Goal: Check status: Check status

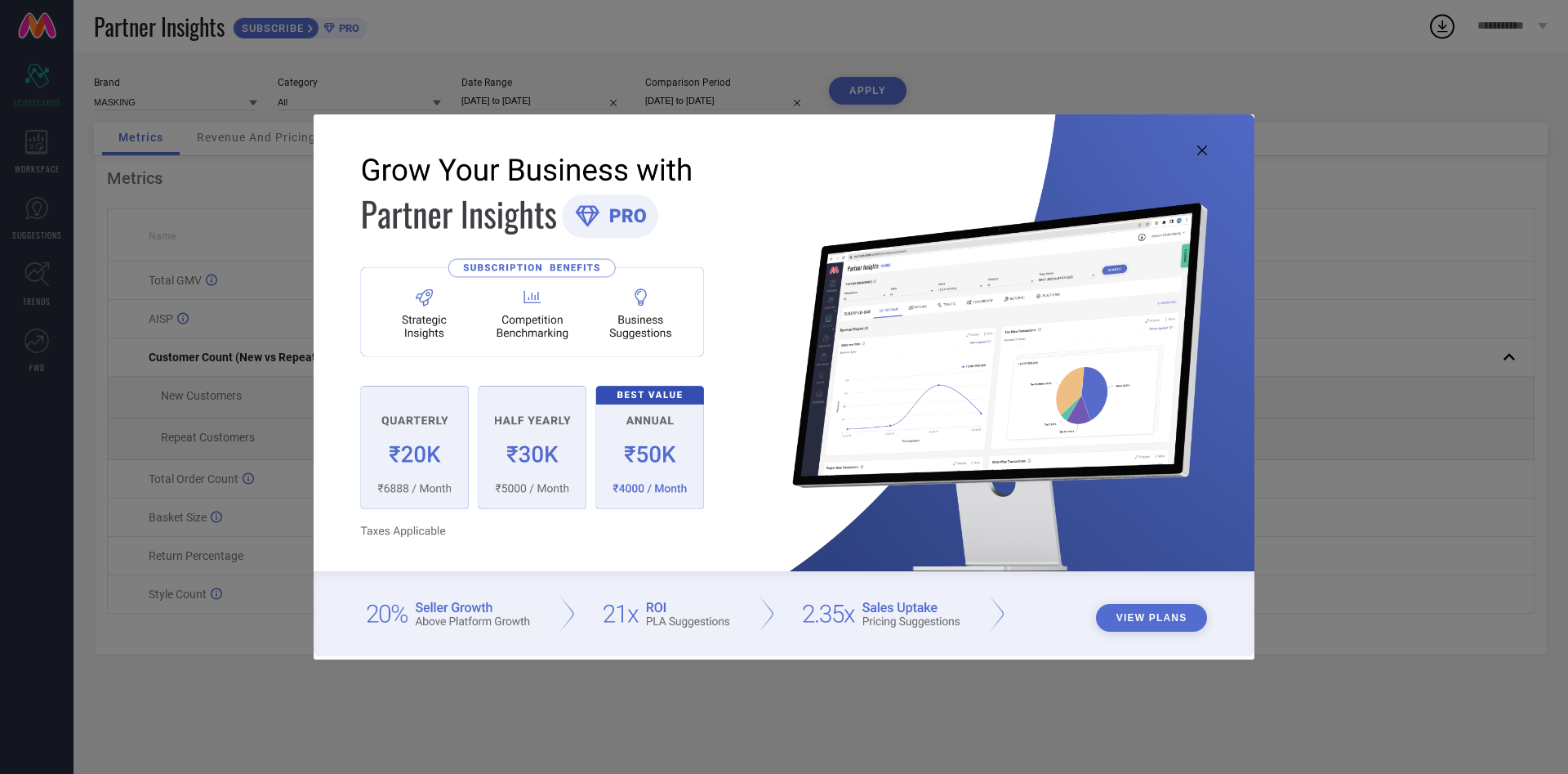
click at [1199, 146] on icon at bounding box center [1202, 151] width 10 height 10
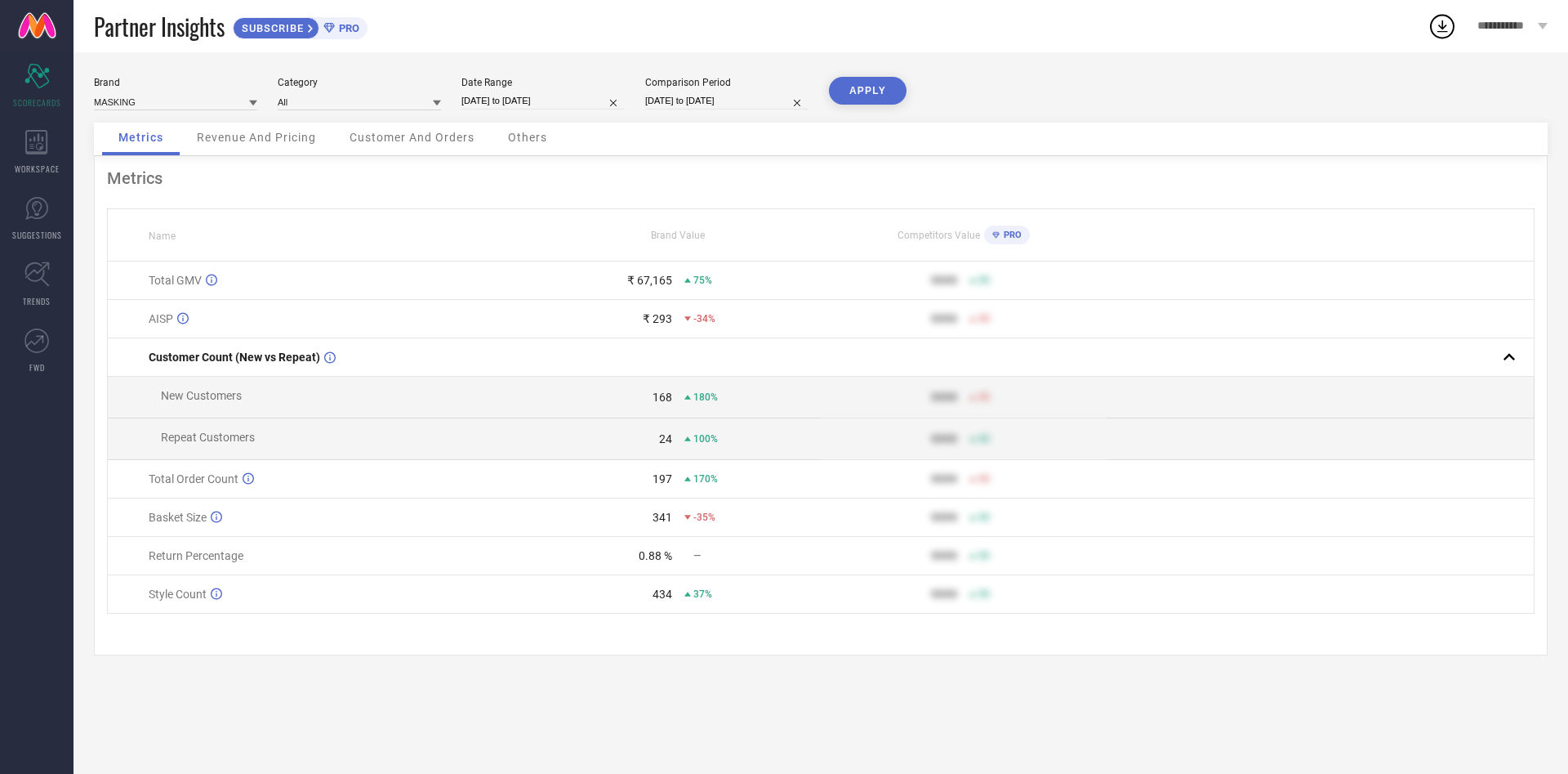
select select "7"
select select "2025"
select select "8"
select select "2025"
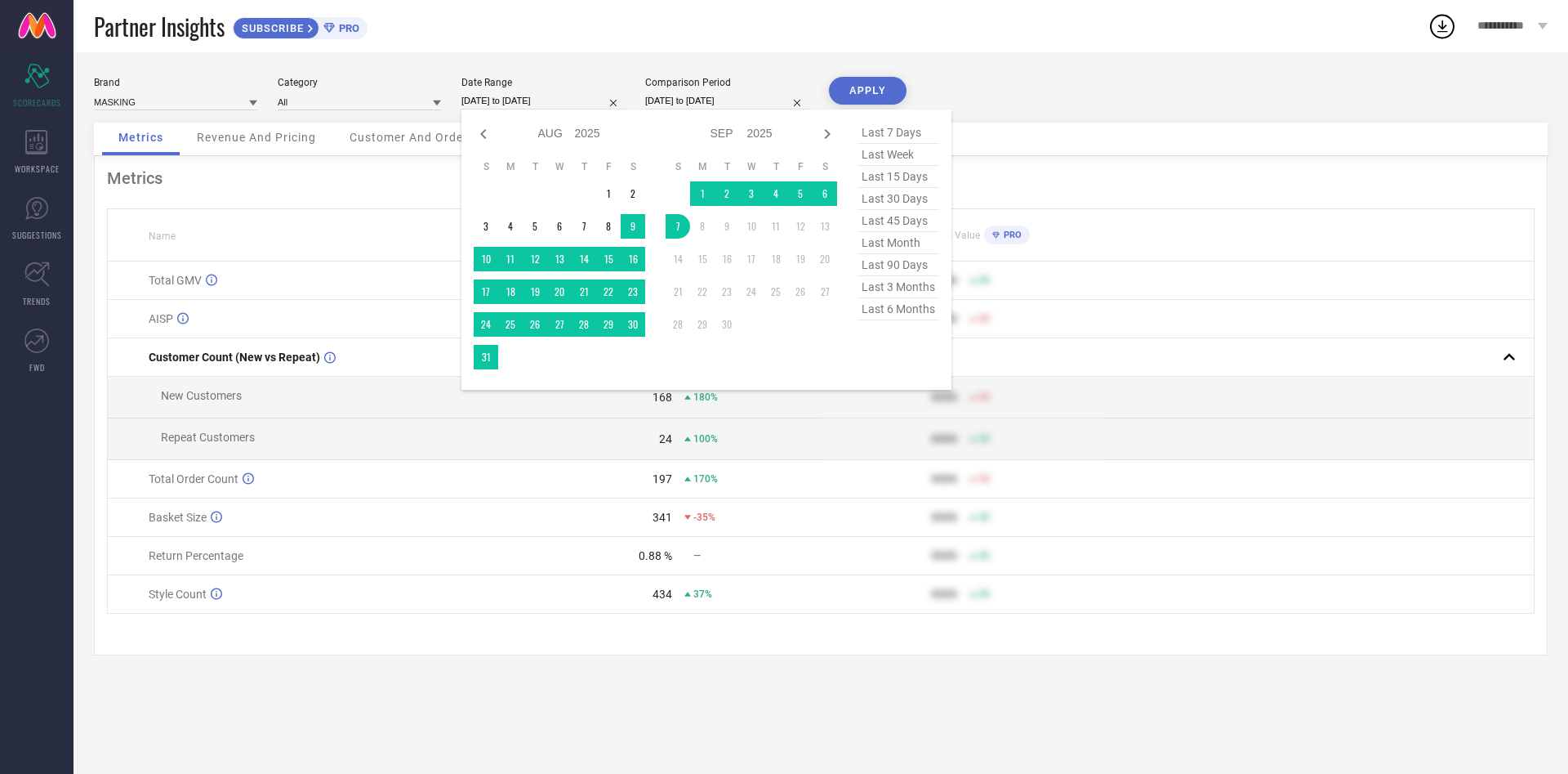
click at [547, 104] on input "[DATE] to [DATE]" at bounding box center [543, 100] width 164 height 17
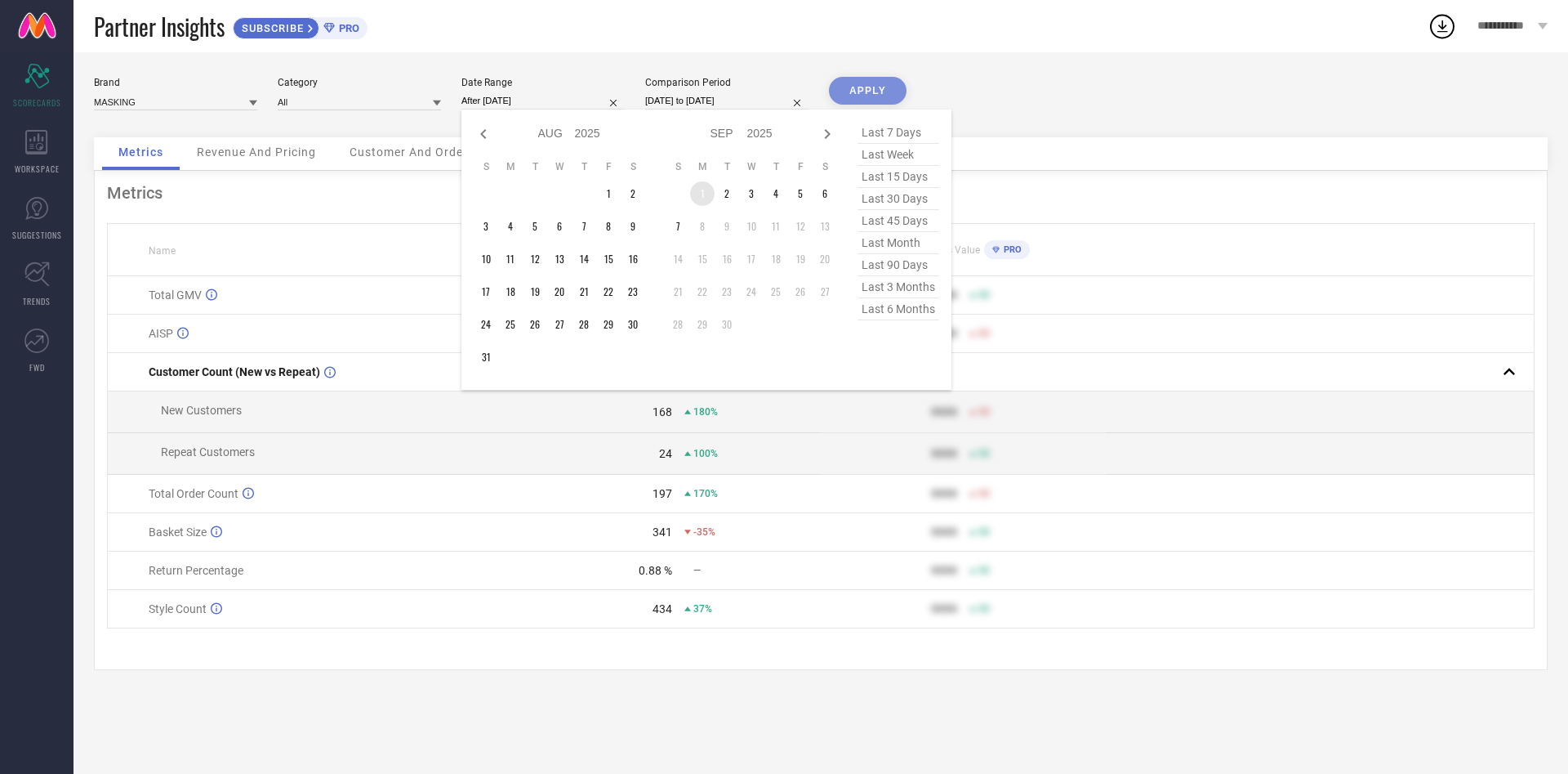
click at [702, 196] on td "1" at bounding box center [702, 194] width 25 height 25
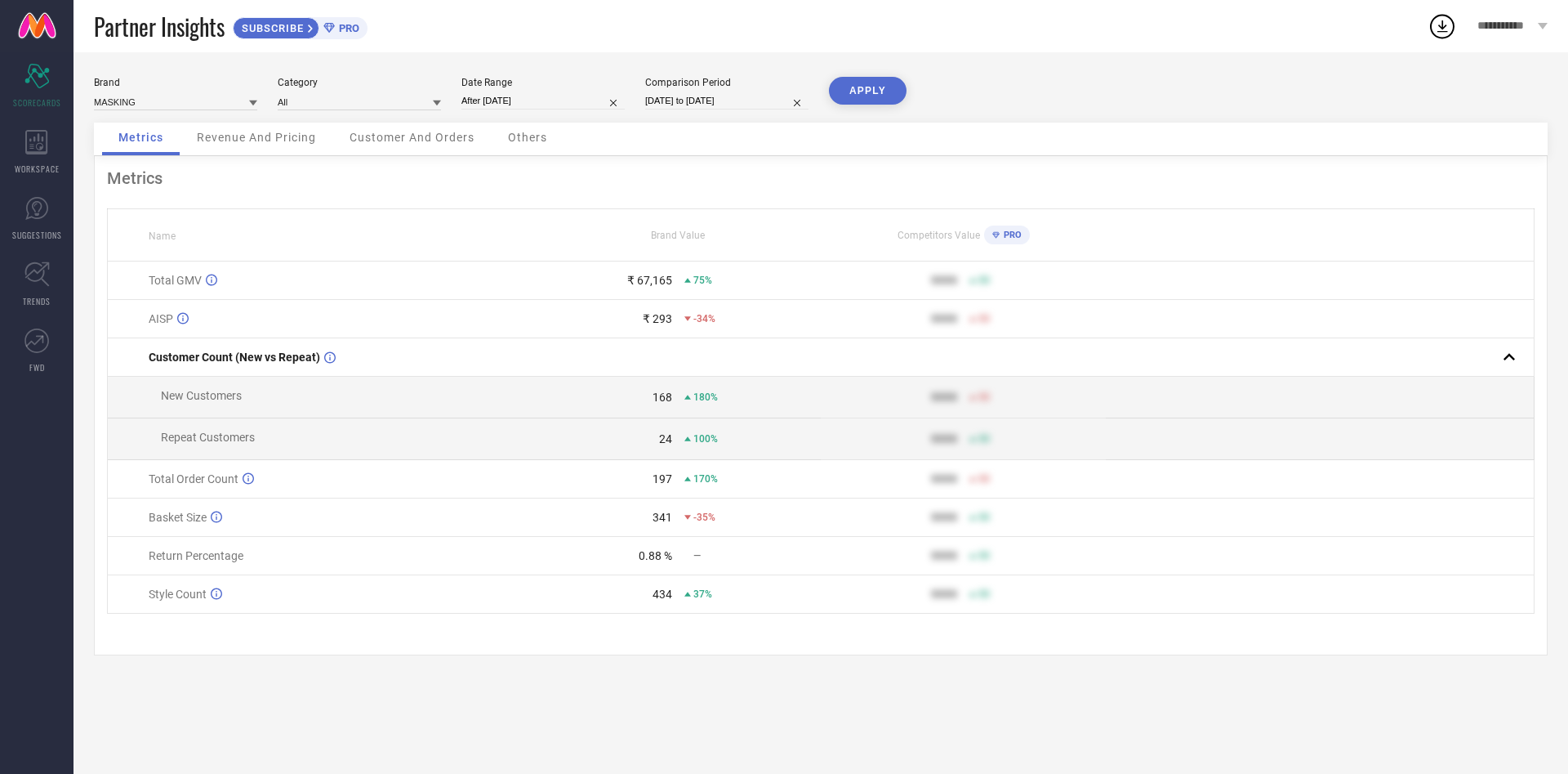
type input "[DATE] to [DATE]"
click at [877, 88] on button "APPLY" at bounding box center [868, 91] width 78 height 28
click at [12, 159] on div "WORKSPACE" at bounding box center [37, 151] width 74 height 65
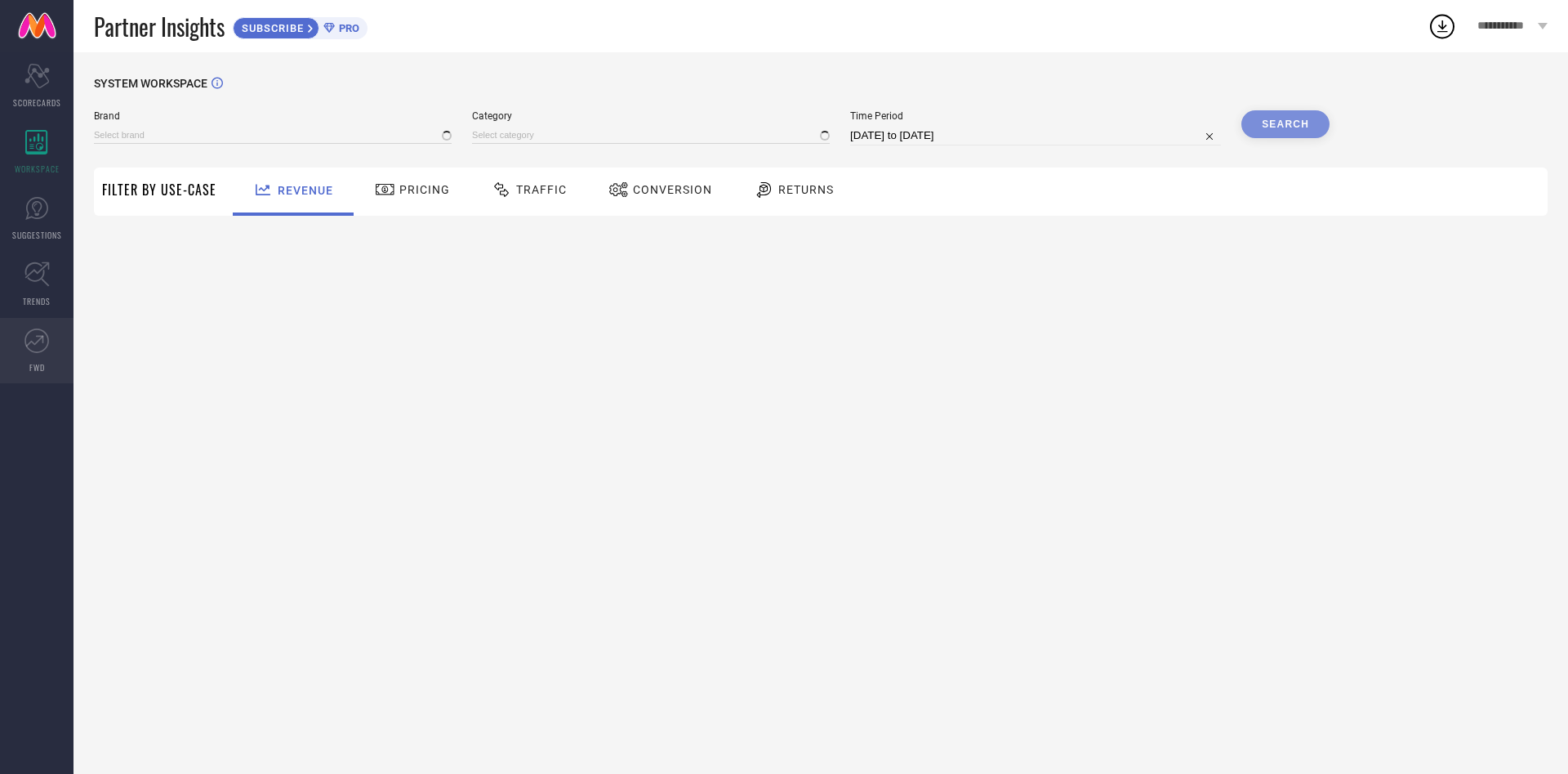
type input "MASKING"
type input "All"
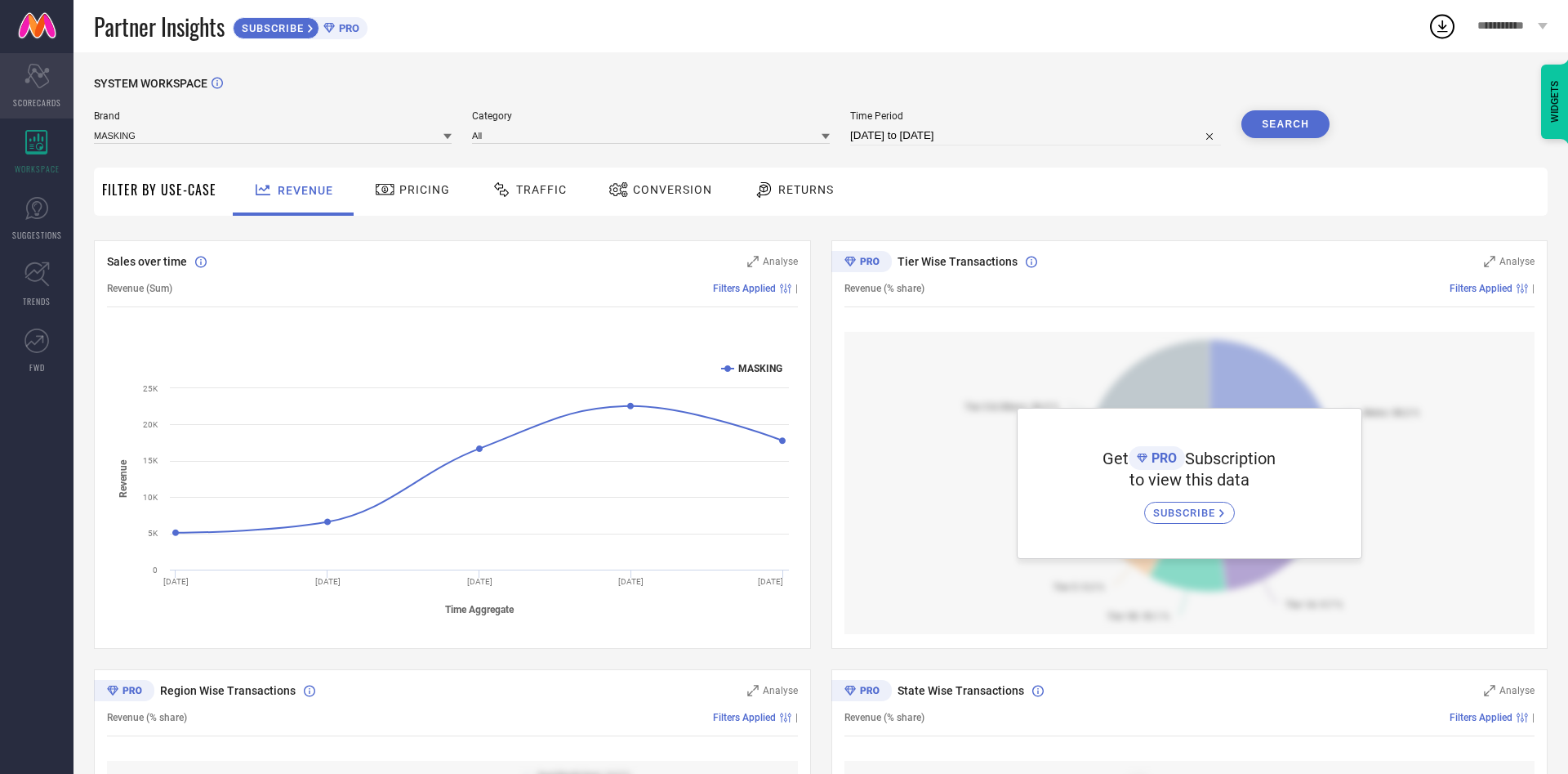
click at [34, 91] on div "Scorecard SCORECARDS" at bounding box center [37, 85] width 74 height 65
